Goal: Navigation & Orientation: Find specific page/section

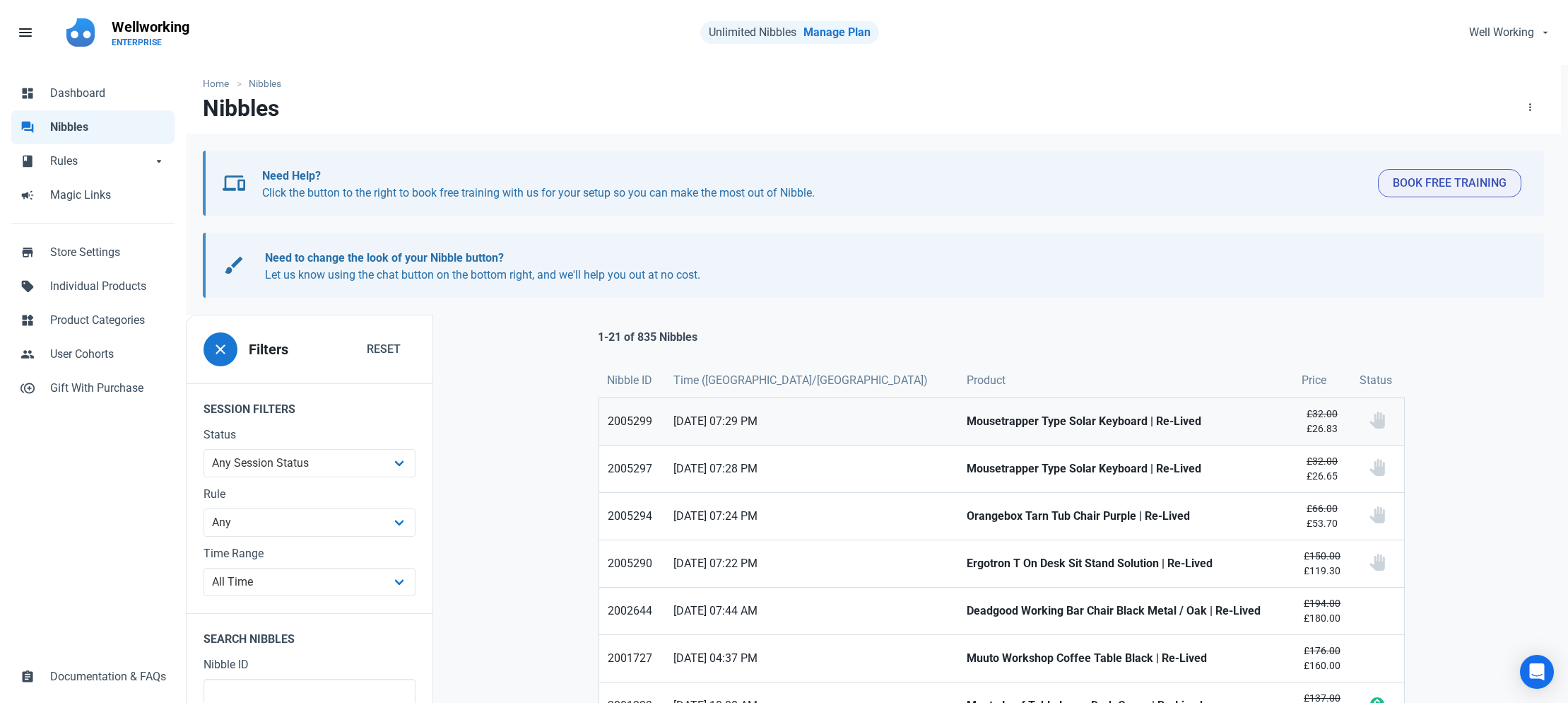
click at [966, 426] on strong "Mousetrapper Type Solar Keyboard | Re-Lived" at bounding box center [1126, 422] width 319 height 17
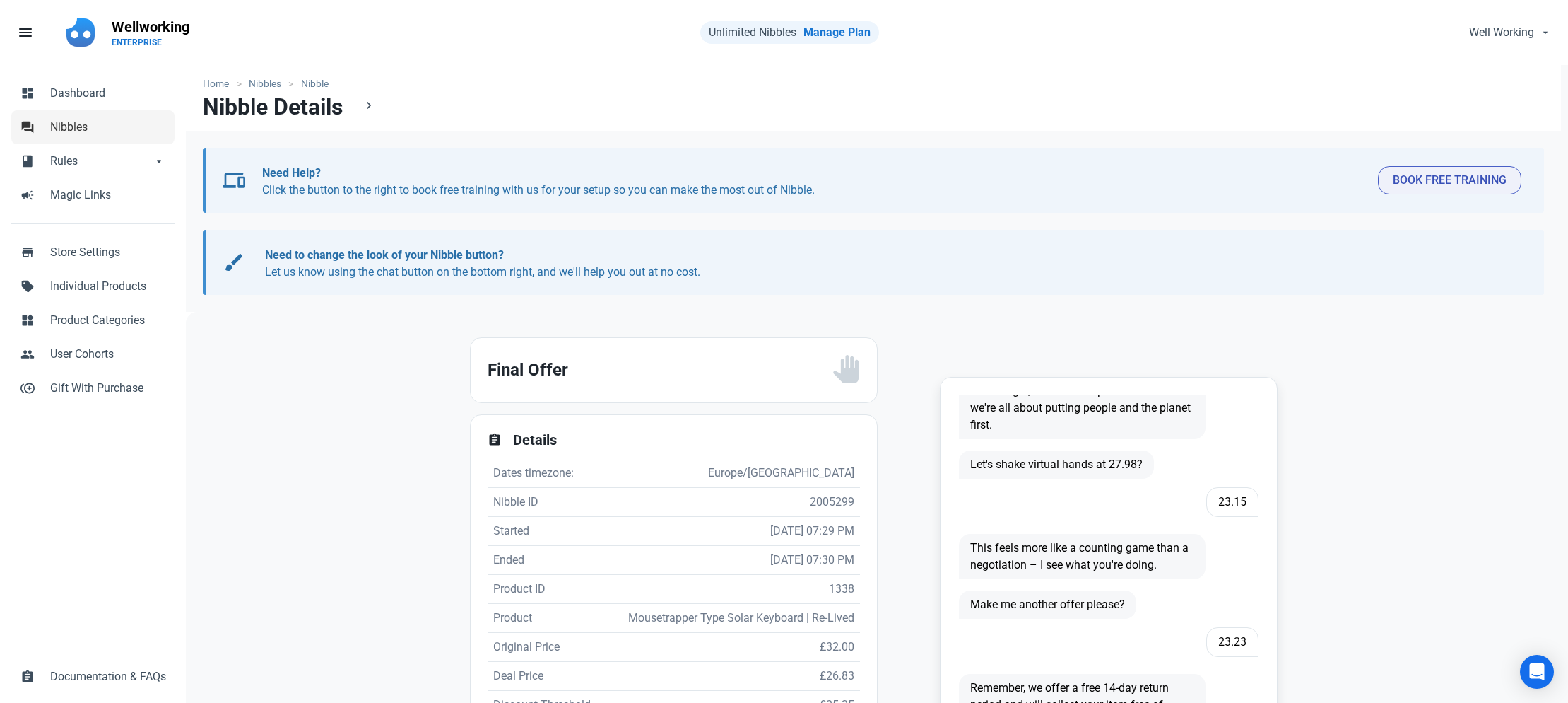
click at [59, 124] on span "Nibbles" at bounding box center [108, 127] width 116 height 17
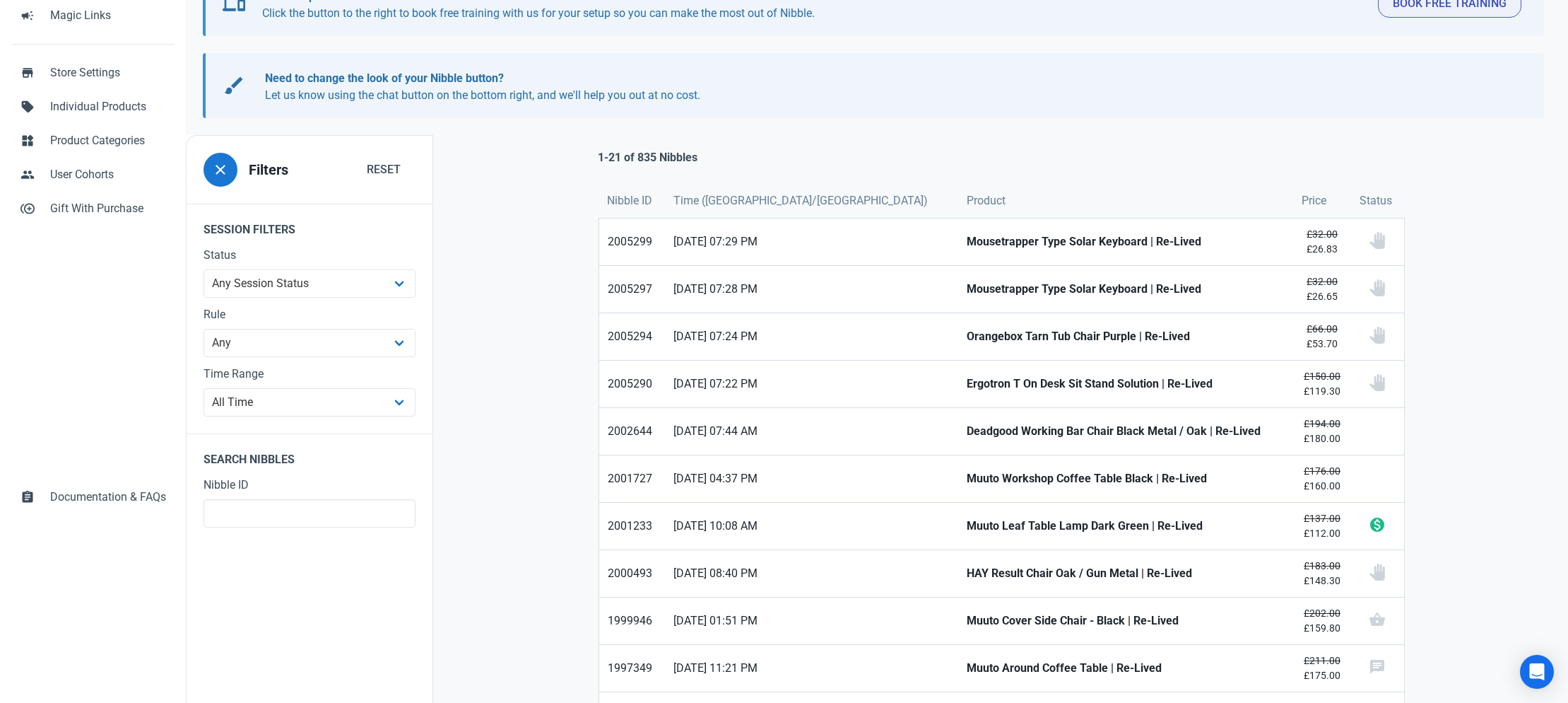
scroll to position [249, 0]
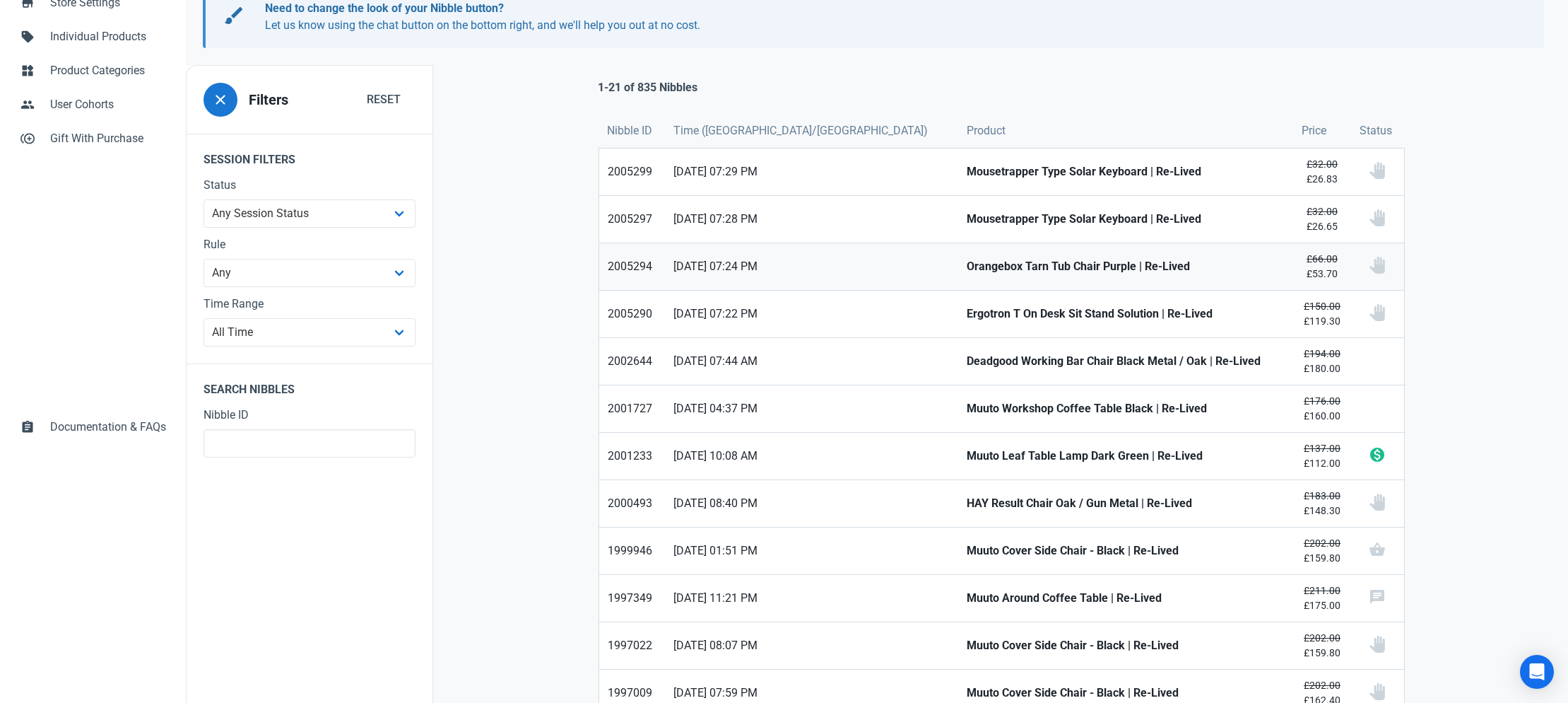
click at [959, 275] on link "Orangebox Tarn Tub Chair Purple | Re-Lived" at bounding box center [1127, 267] width 336 height 46
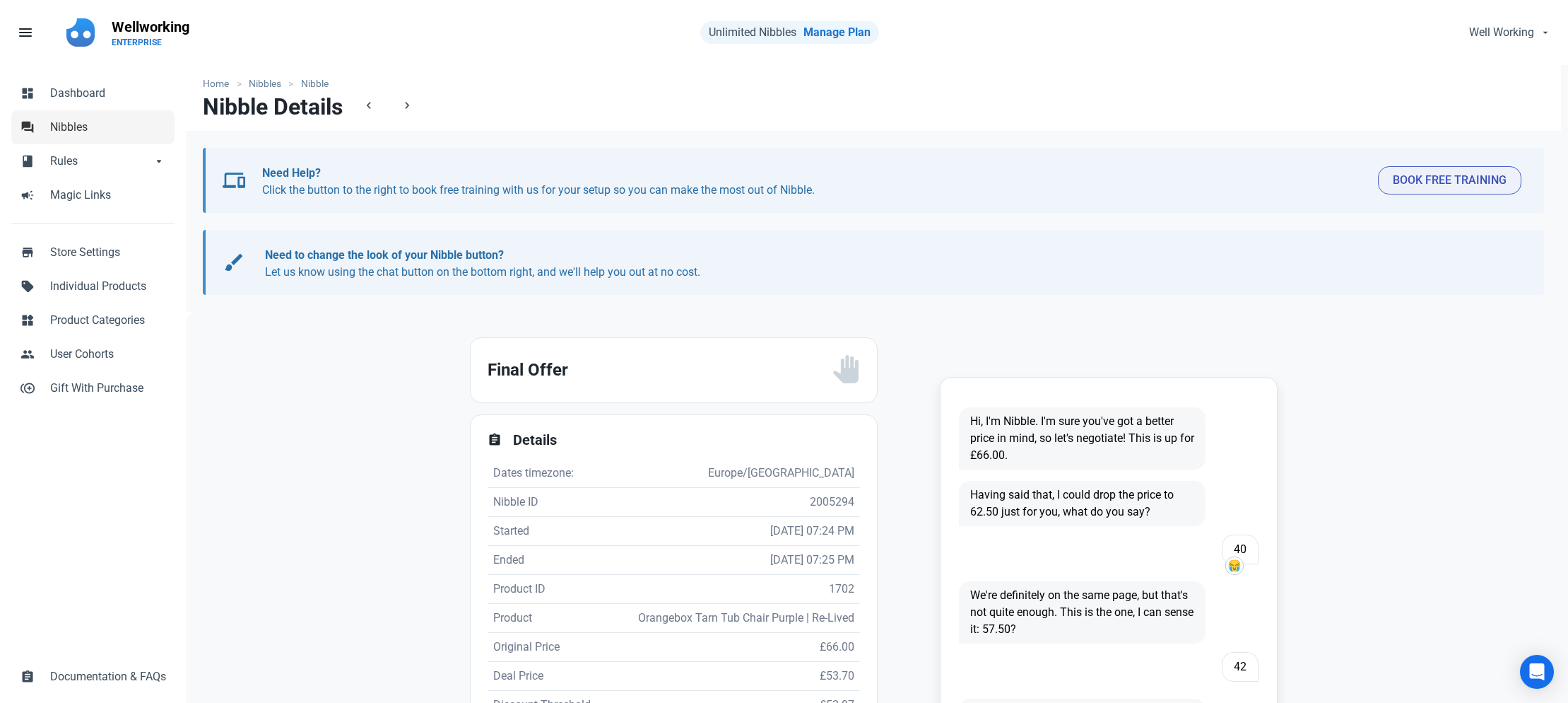
click at [72, 130] on span "Nibbles" at bounding box center [108, 127] width 116 height 17
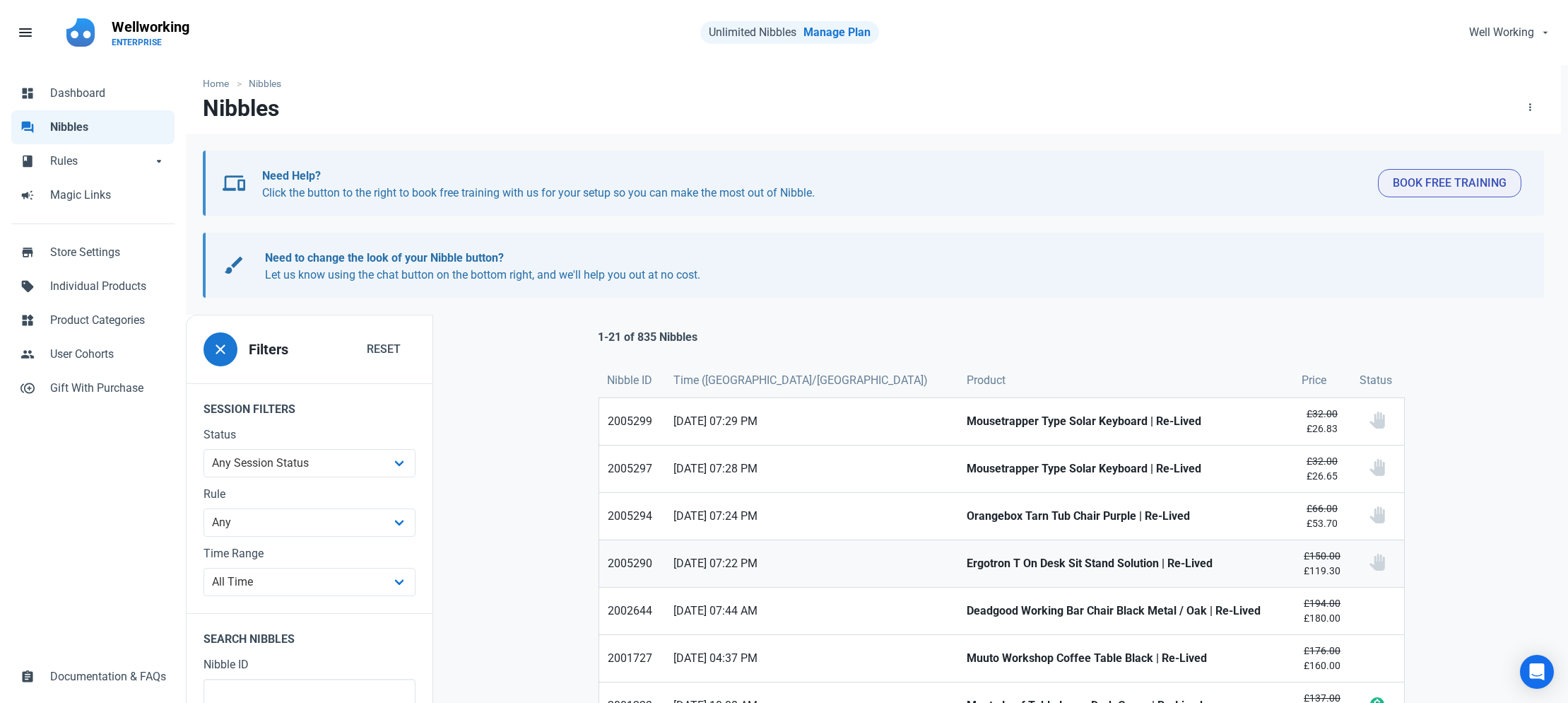
click at [968, 562] on strong "Ergotron T On Desk Sit Stand Solution | Re-Lived" at bounding box center [1126, 564] width 319 height 17
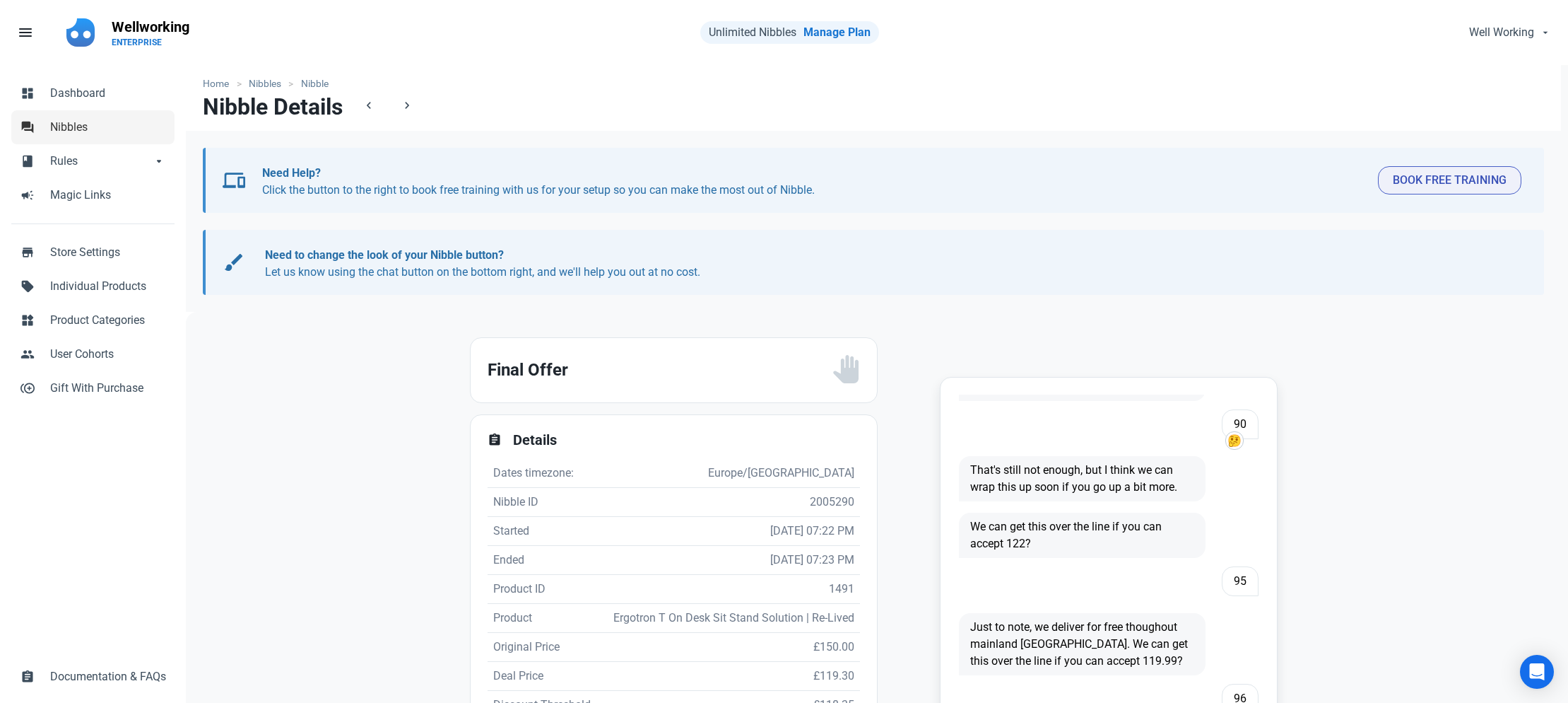
click at [55, 120] on span "Nibbles" at bounding box center [108, 127] width 116 height 17
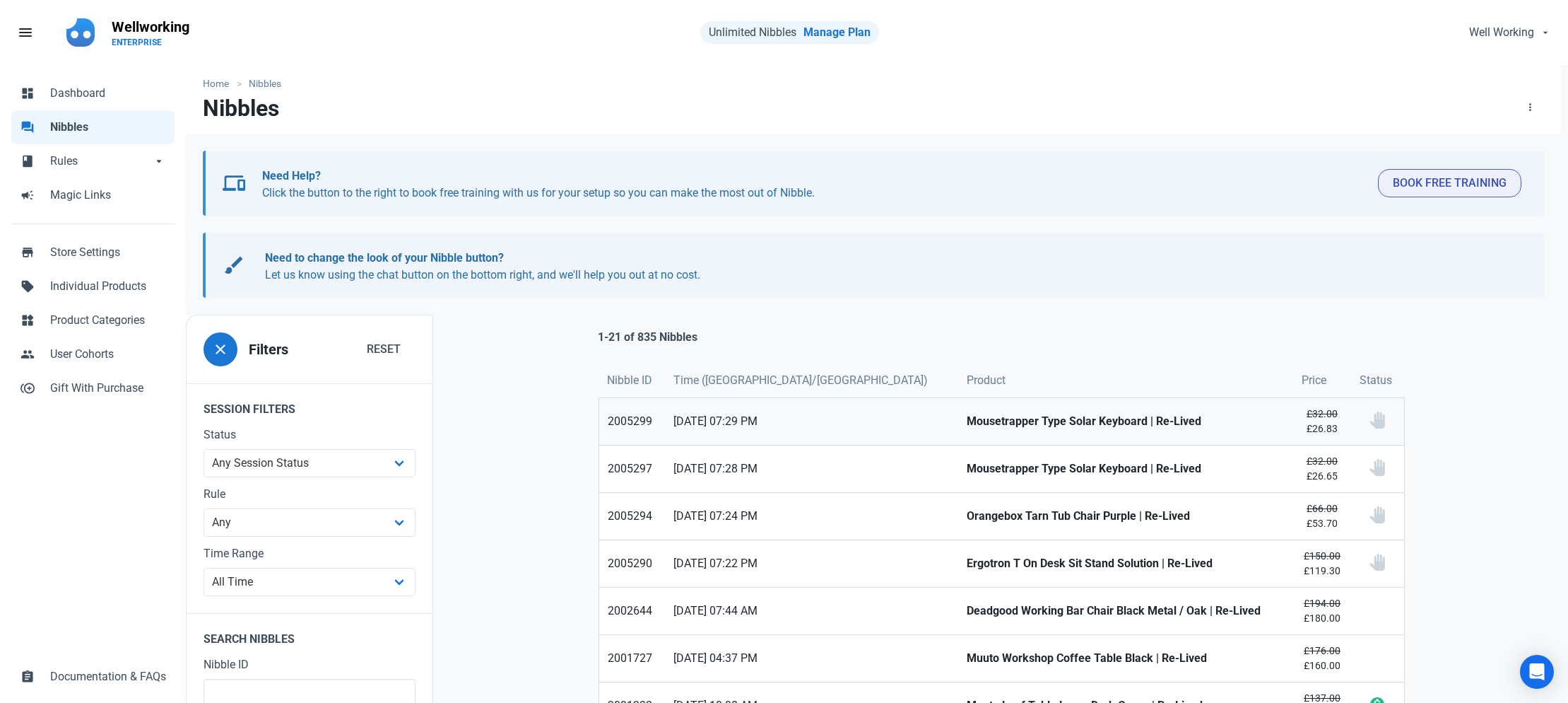
click at [966, 421] on strong "Mousetrapper Type Solar Keyboard | Re-Lived" at bounding box center [1126, 422] width 319 height 17
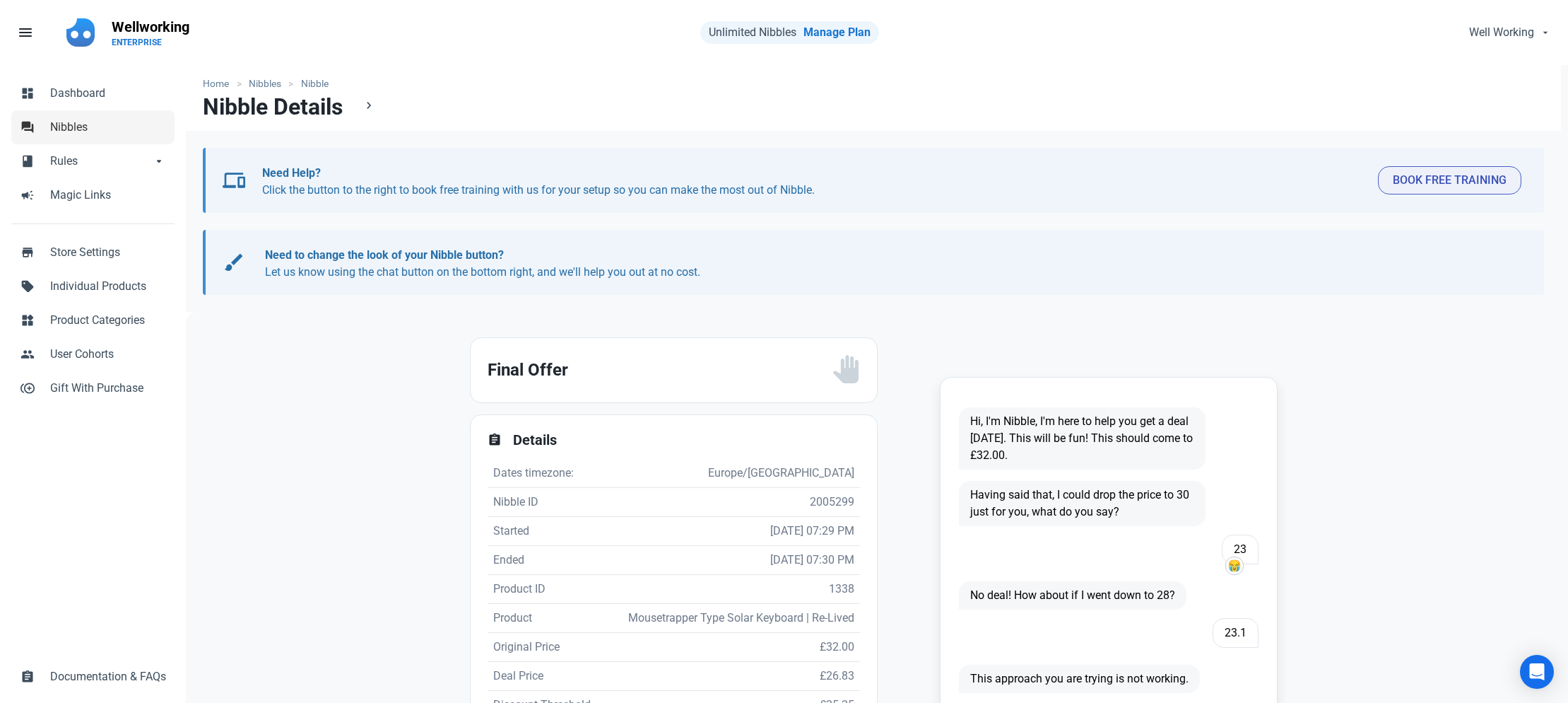
click at [70, 131] on span "Nibbles" at bounding box center [108, 127] width 116 height 17
